Goal: Task Accomplishment & Management: Use online tool/utility

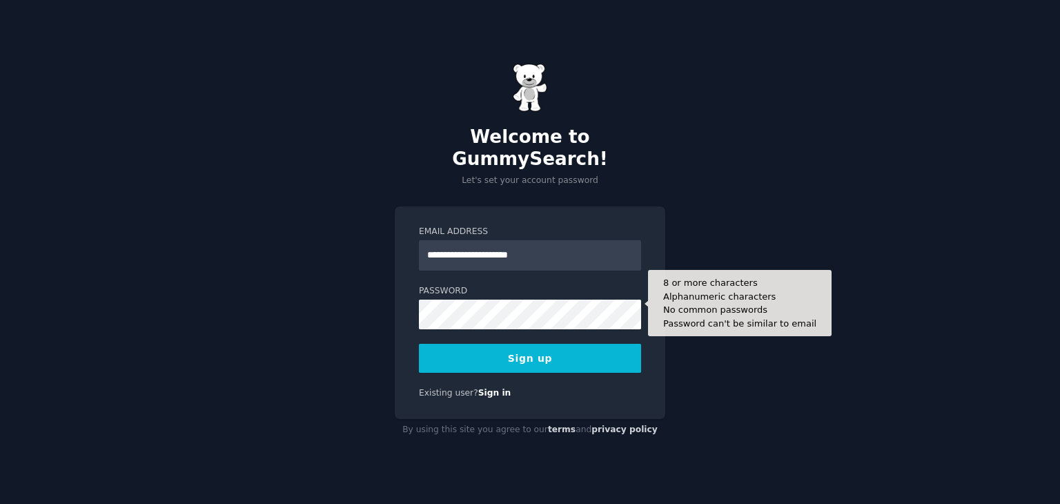
type input "**********"
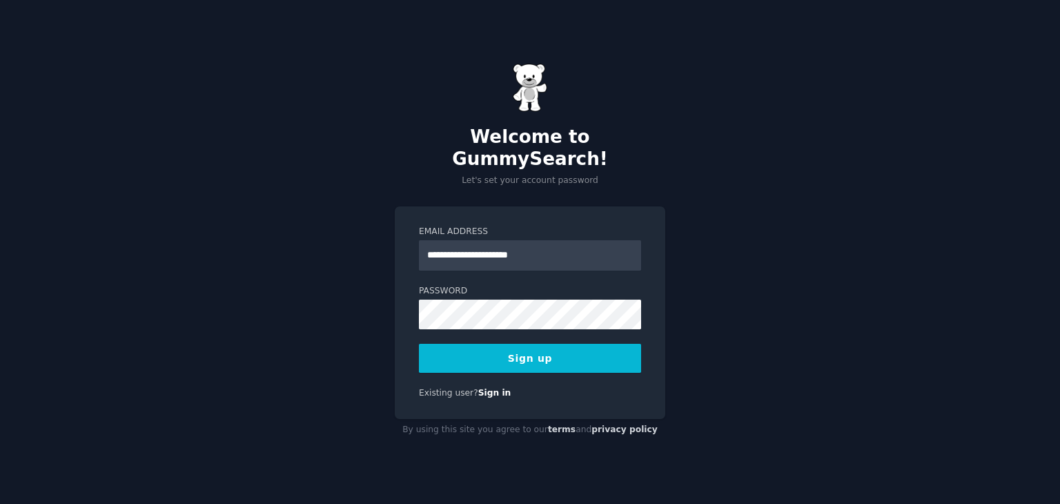
click at [549, 346] on button "Sign up" at bounding box center [530, 358] width 222 height 29
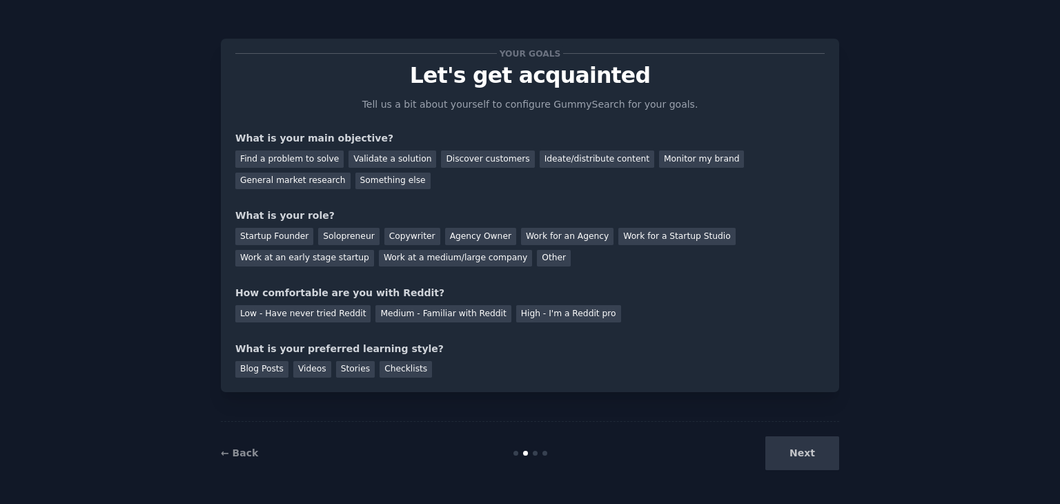
click at [798, 449] on div "Next" at bounding box center [736, 453] width 206 height 34
click at [304, 160] on div "Find a problem to solve" at bounding box center [289, 158] width 108 height 17
click at [379, 162] on div "Validate a solution" at bounding box center [393, 158] width 88 height 17
click at [475, 155] on div "Discover customers" at bounding box center [487, 158] width 93 height 17
click at [362, 159] on div "Validate a solution" at bounding box center [393, 158] width 88 height 17
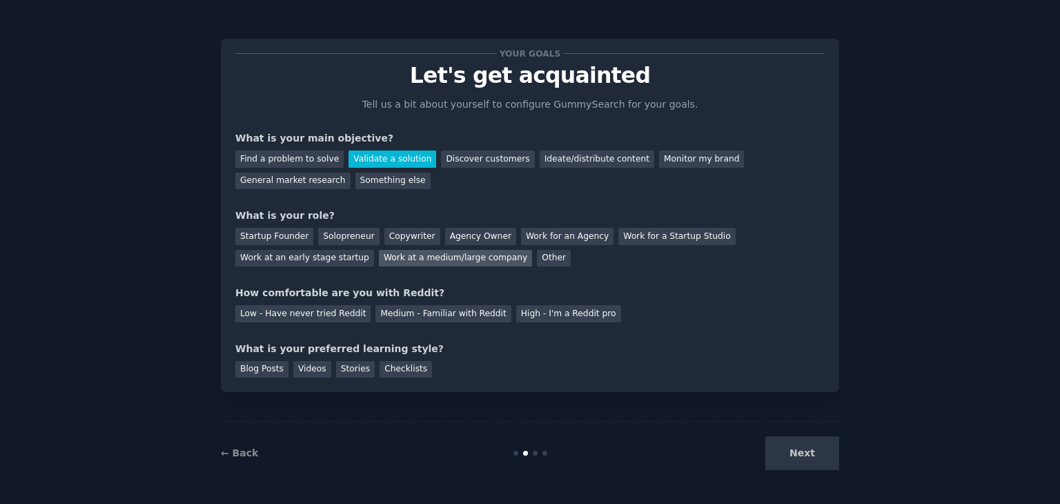
click at [379, 258] on div "Work at a medium/large company" at bounding box center [455, 258] width 153 height 17
click at [332, 309] on div "Low - Have never tried Reddit" at bounding box center [302, 313] width 135 height 17
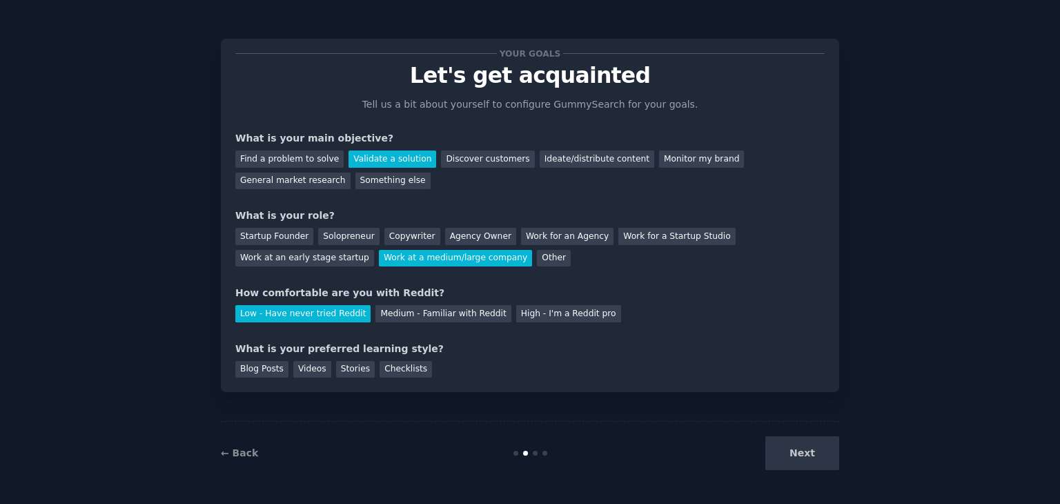
click at [815, 470] on div "← Back Next" at bounding box center [530, 453] width 618 height 64
click at [804, 455] on div "Next" at bounding box center [736, 453] width 206 height 34
click at [264, 374] on div "Blog Posts" at bounding box center [261, 369] width 53 height 17
click at [308, 369] on div "Videos" at bounding box center [312, 369] width 38 height 17
click at [339, 369] on div "Stories" at bounding box center [355, 369] width 39 height 17
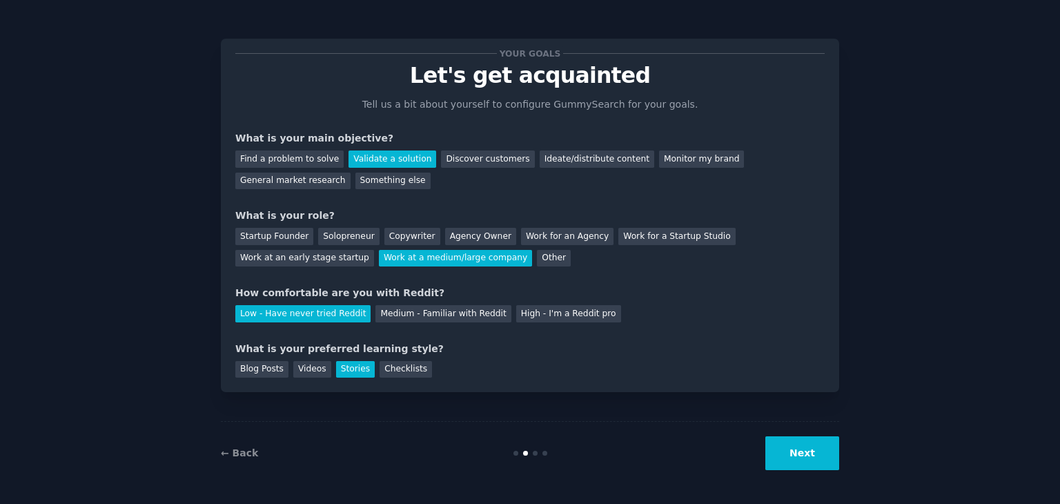
click at [364, 362] on div "Blog Posts Videos Stories Checklists" at bounding box center [529, 367] width 589 height 22
click at [380, 366] on div "Checklists" at bounding box center [406, 369] width 52 height 17
click at [302, 366] on div "Videos" at bounding box center [312, 369] width 38 height 17
click at [820, 452] on button "Next" at bounding box center [802, 453] width 74 height 34
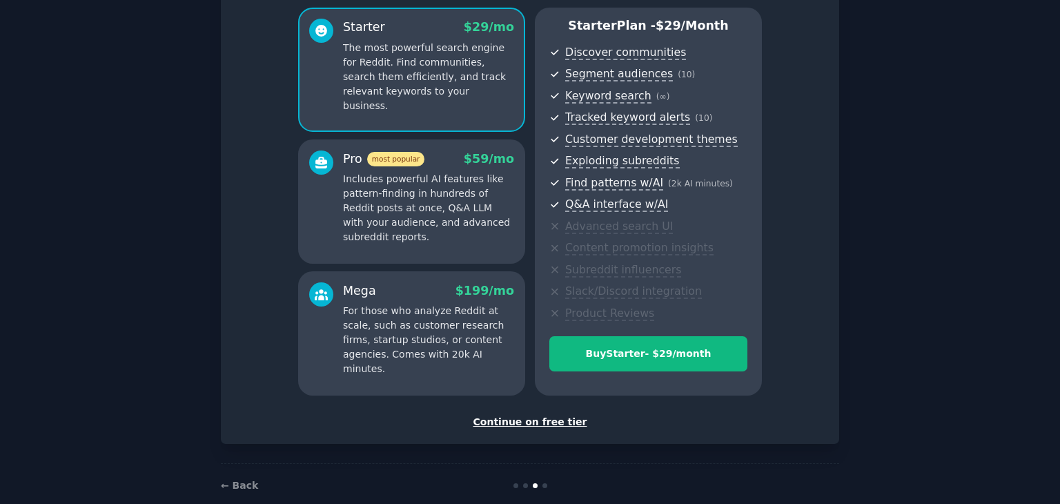
scroll to position [138, 0]
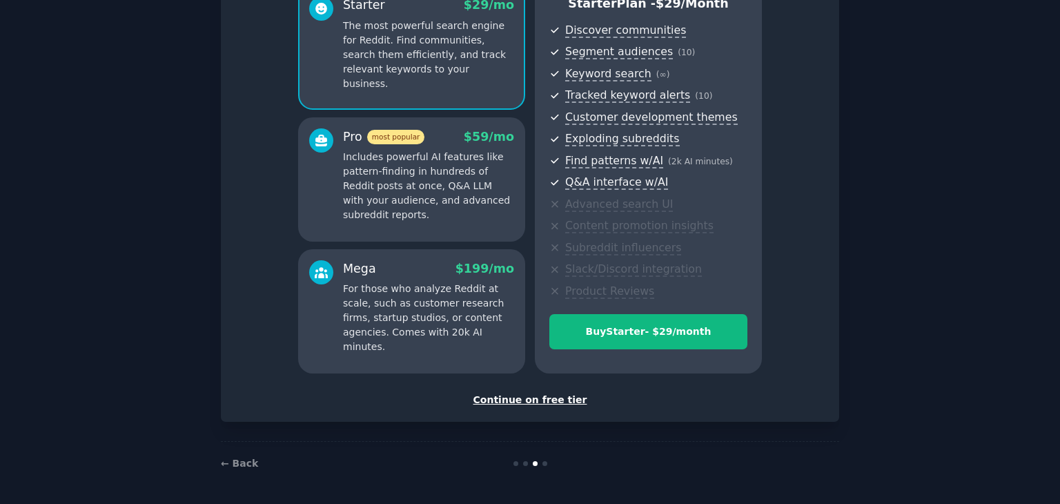
click at [558, 398] on div "Continue on free tier" at bounding box center [529, 400] width 589 height 14
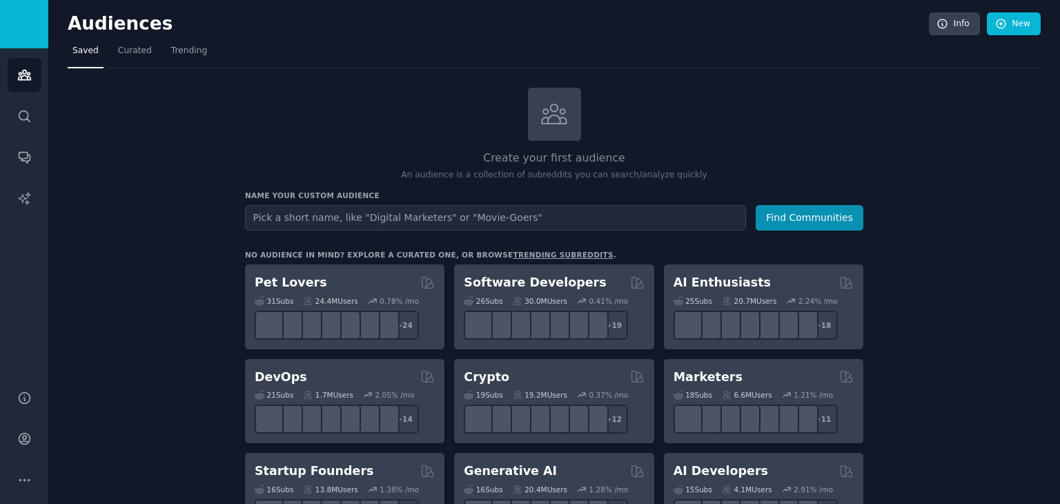
click at [374, 210] on input "text" at bounding box center [495, 218] width 501 height 26
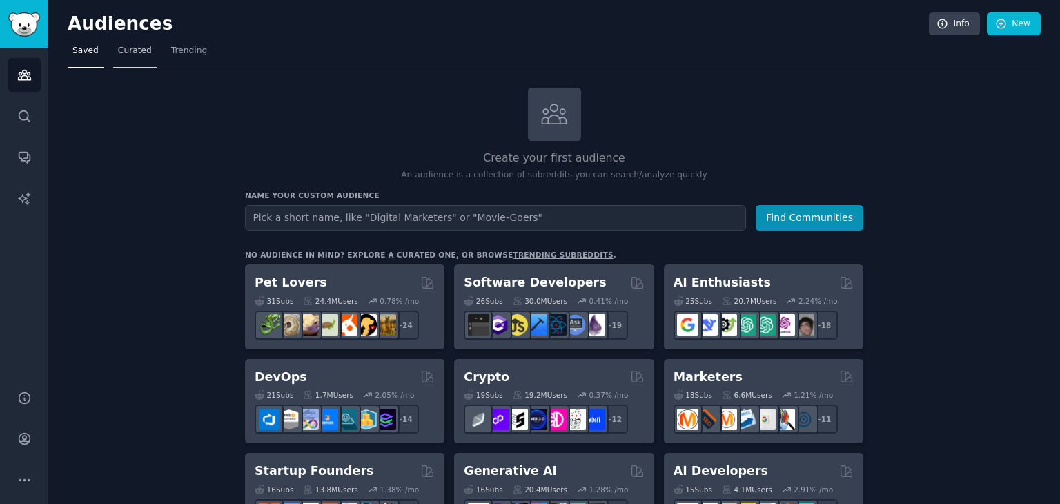
click at [128, 50] on span "Curated" at bounding box center [135, 51] width 34 height 12
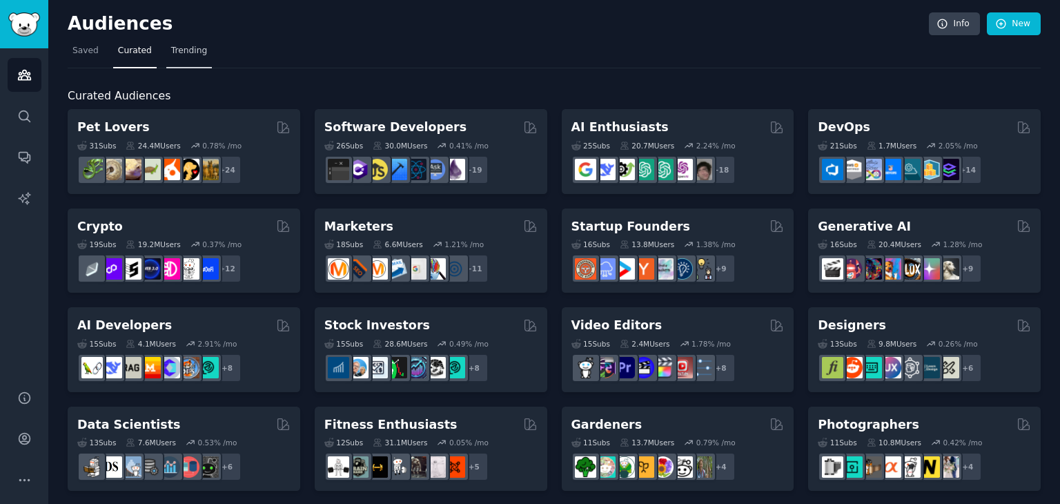
click at [185, 48] on span "Trending" at bounding box center [189, 51] width 36 height 12
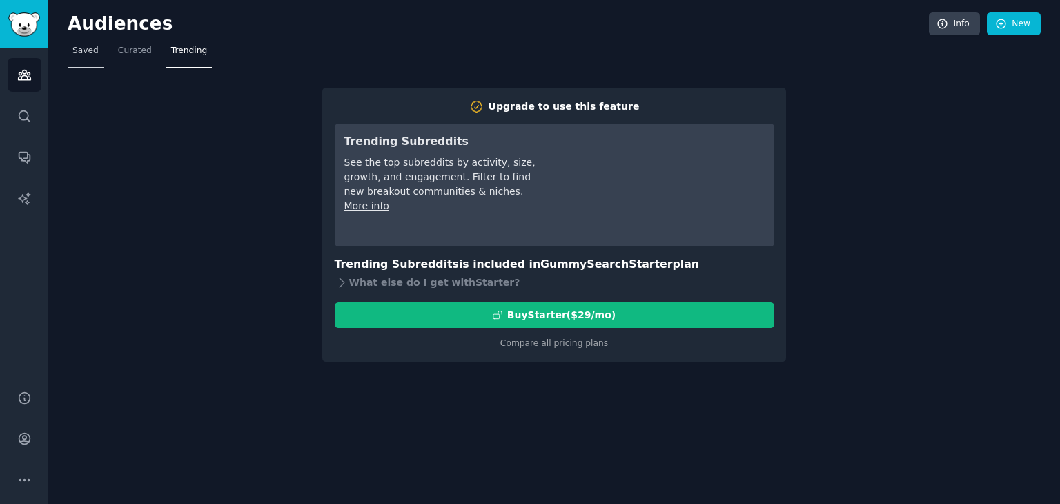
click at [86, 53] on span "Saved" at bounding box center [85, 51] width 26 height 12
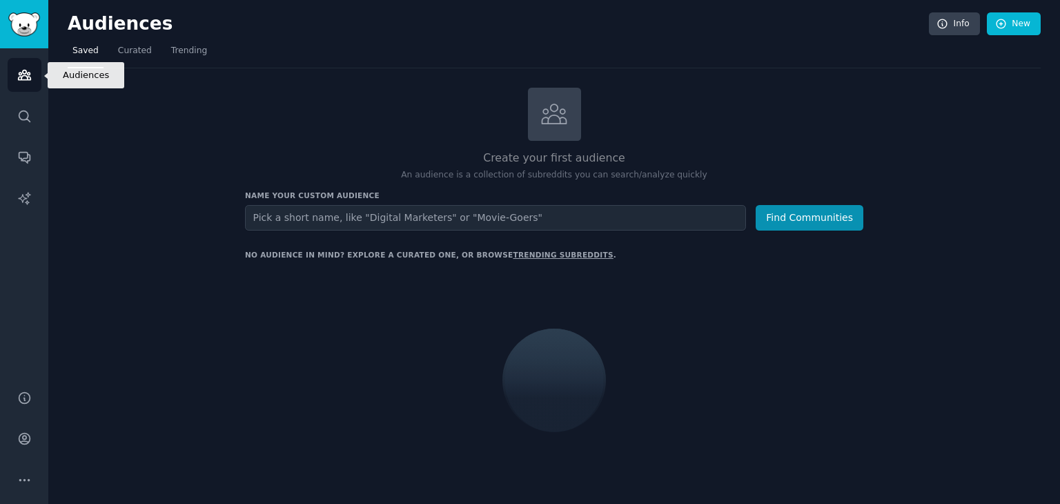
click at [25, 78] on icon "Sidebar" at bounding box center [24, 75] width 14 height 14
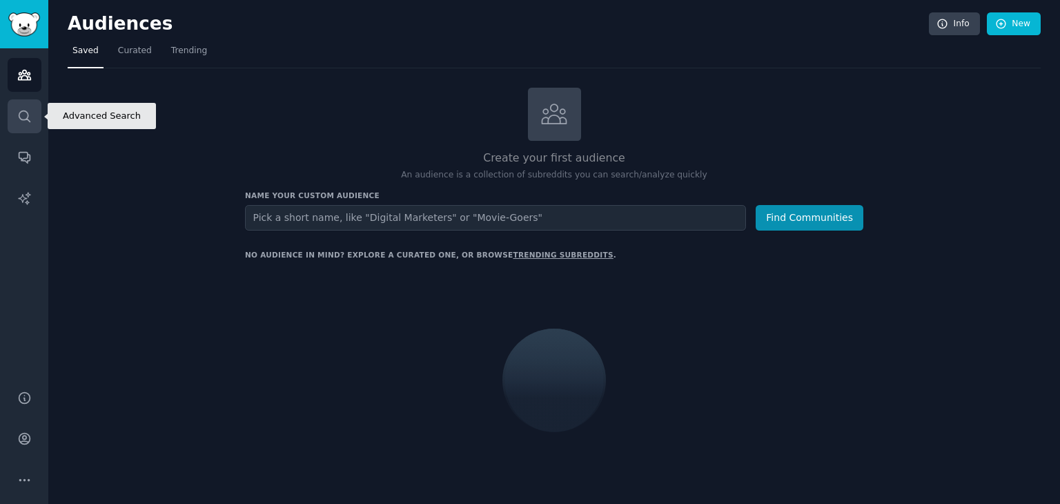
click at [25, 115] on icon "Sidebar" at bounding box center [24, 116] width 14 height 14
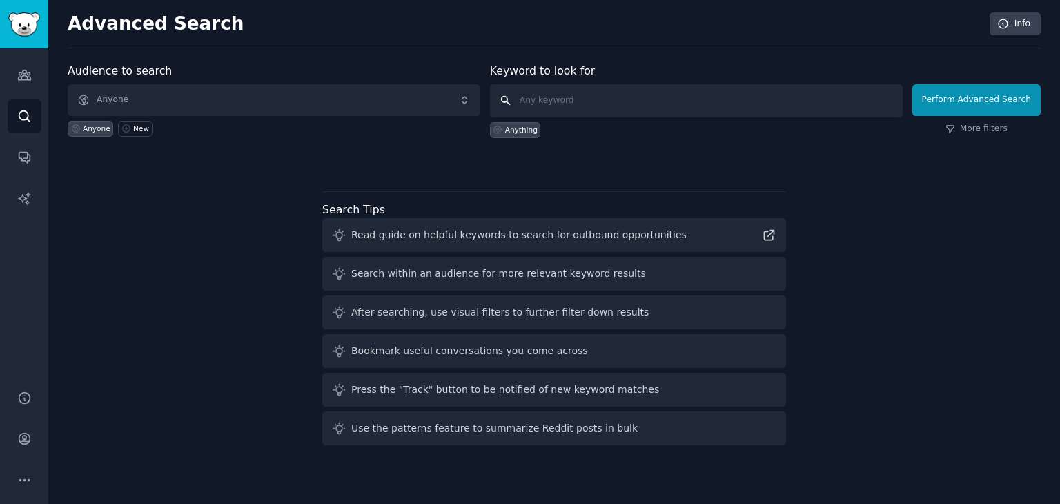
click at [570, 100] on input "text" at bounding box center [696, 100] width 413 height 33
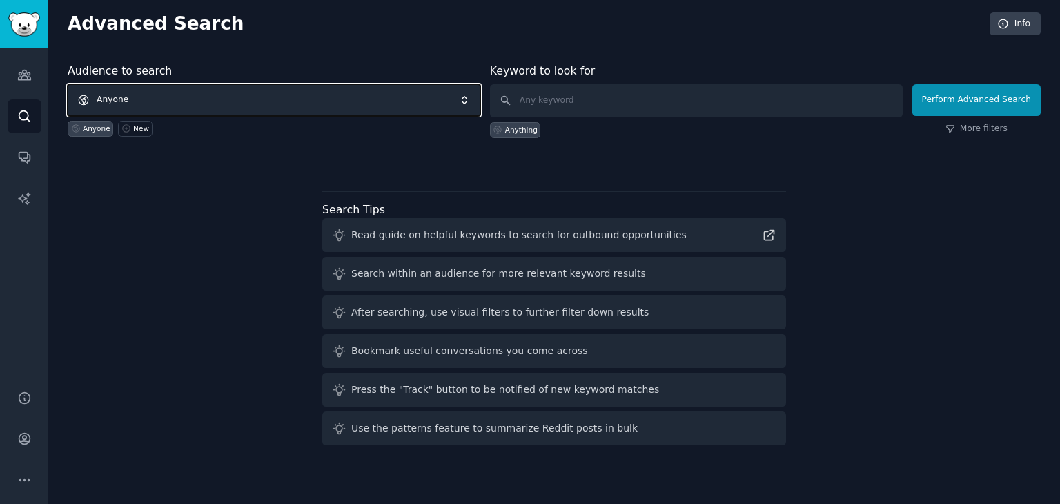
click at [223, 100] on span "Anyone" at bounding box center [274, 100] width 413 height 32
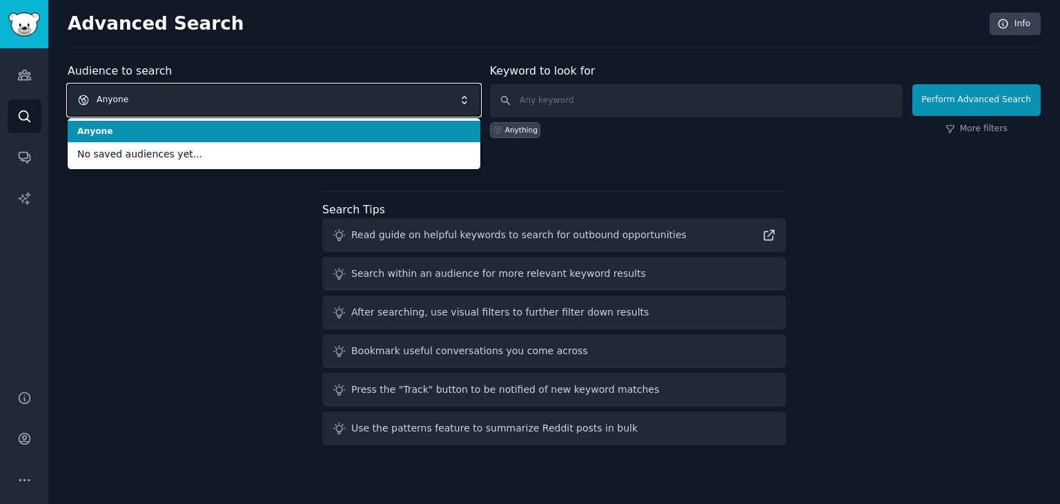
click at [223, 100] on span "Anyone" at bounding box center [274, 100] width 413 height 32
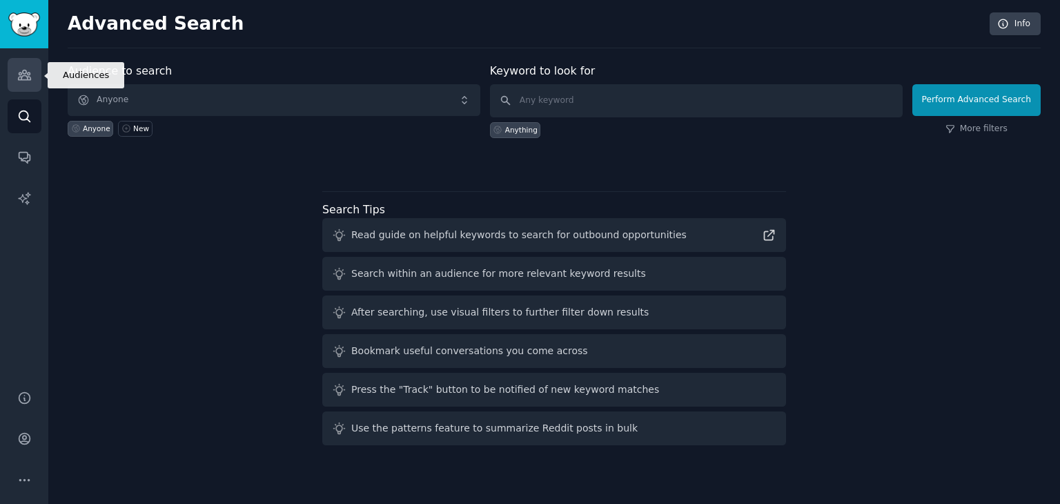
click at [30, 64] on link "Audiences" at bounding box center [25, 75] width 34 height 34
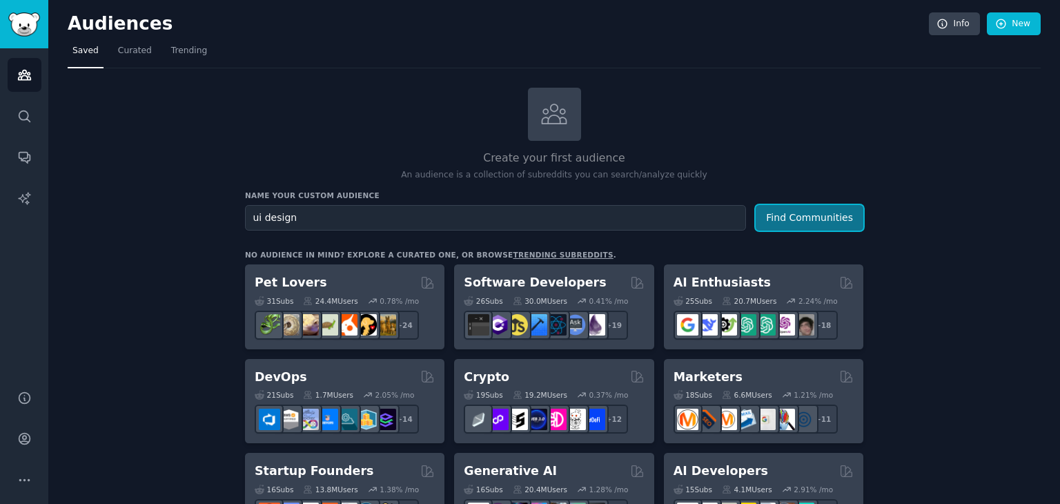
click at [812, 208] on button "Find Communities" at bounding box center [810, 218] width 108 height 26
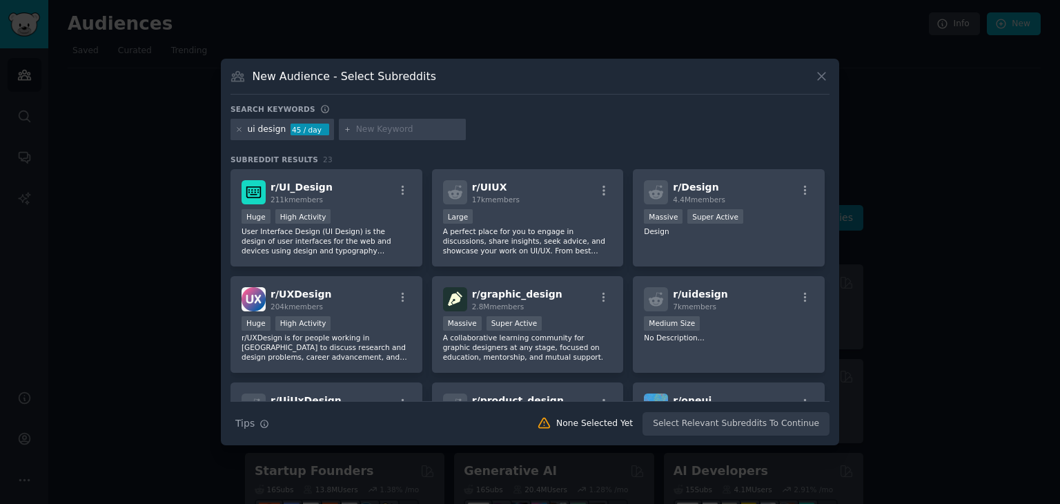
click at [818, 75] on icon at bounding box center [821, 76] width 14 height 14
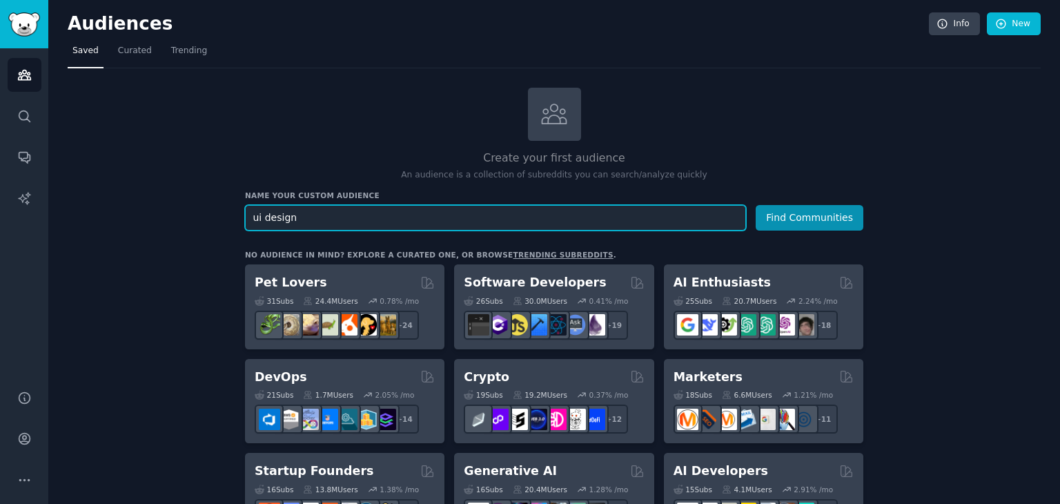
click at [402, 218] on input "ui design" at bounding box center [495, 218] width 501 height 26
type input "u"
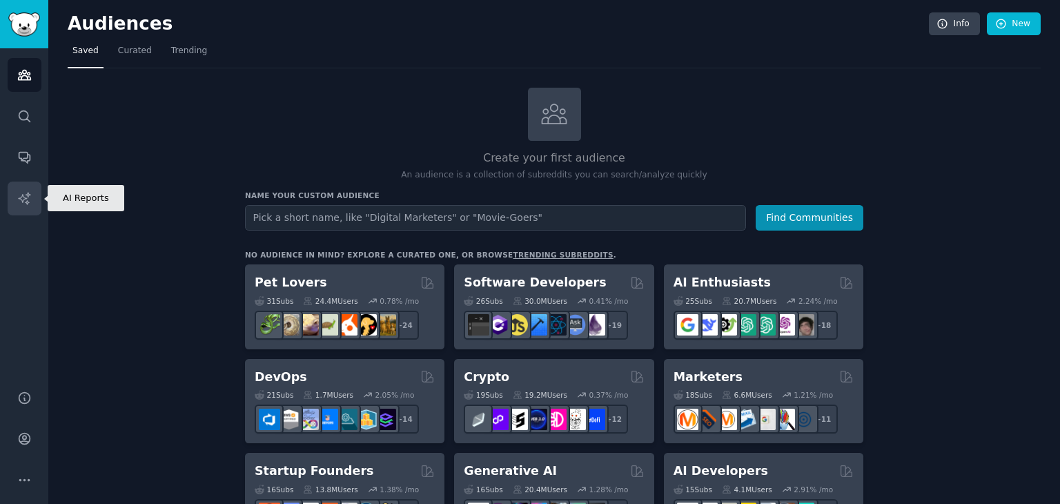
click at [17, 203] on icon "Sidebar" at bounding box center [24, 198] width 14 height 14
